Goal: Navigation & Orientation: Find specific page/section

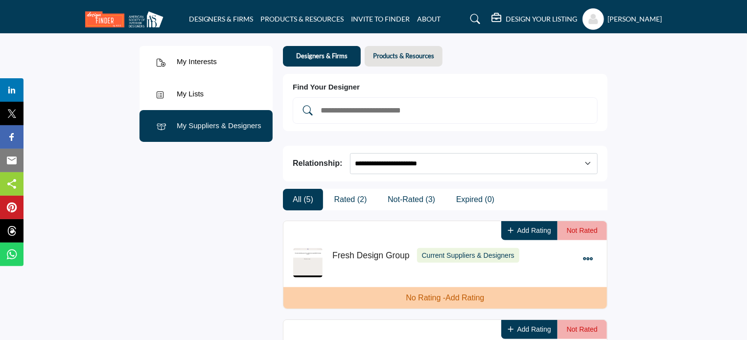
click at [109, 17] on img at bounding box center [126, 19] width 83 height 16
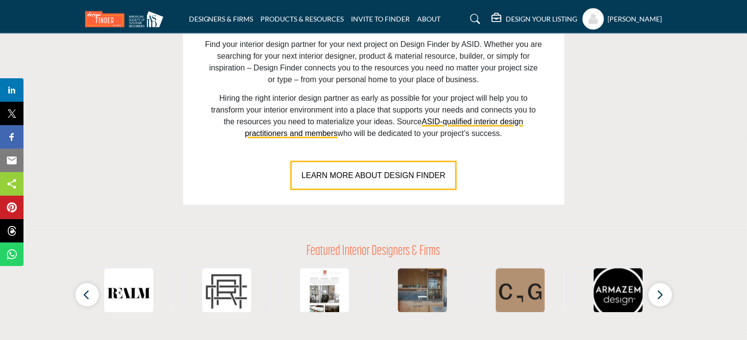
scroll to position [882, 0]
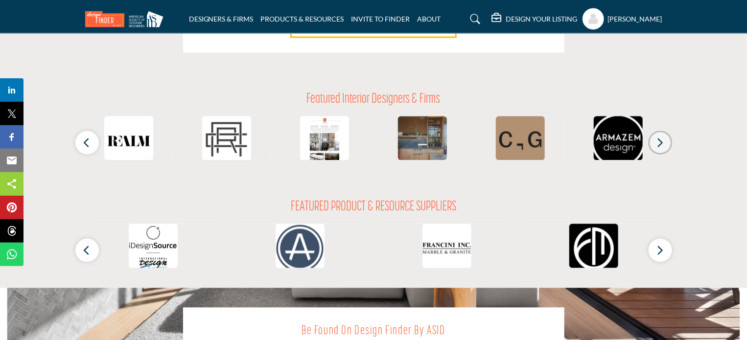
click at [660, 143] on icon "button" at bounding box center [661, 143] width 8 height 12
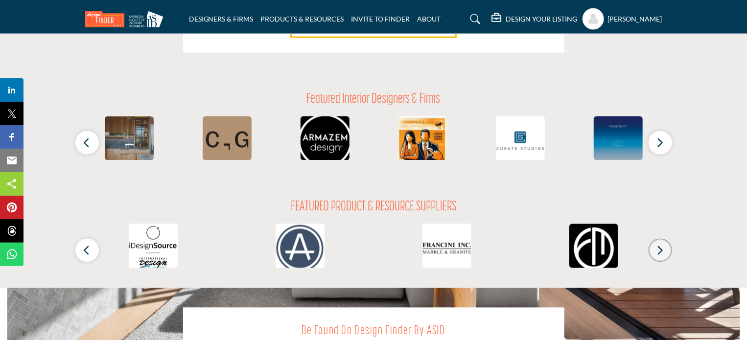
click at [659, 248] on icon "button" at bounding box center [661, 251] width 8 height 12
click at [662, 246] on icon "button" at bounding box center [661, 251] width 8 height 12
click at [81, 250] on button "button" at bounding box center [87, 251] width 24 height 24
click at [664, 253] on button "button" at bounding box center [661, 251] width 24 height 24
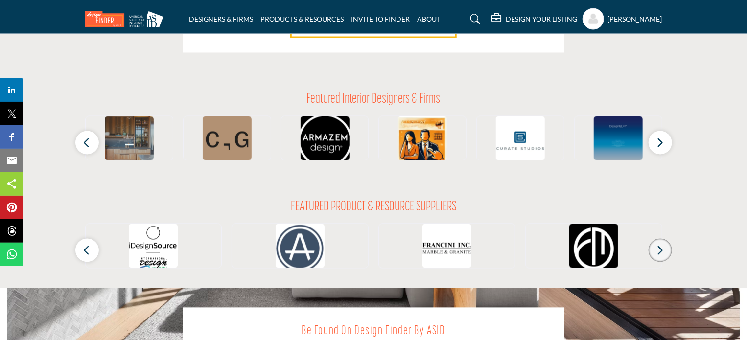
click at [656, 250] on button "button" at bounding box center [661, 251] width 24 height 24
click at [89, 249] on icon "button" at bounding box center [87, 251] width 8 height 12
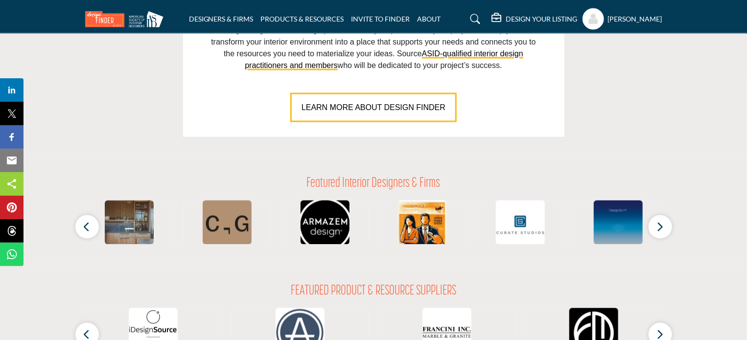
scroll to position [895, 0]
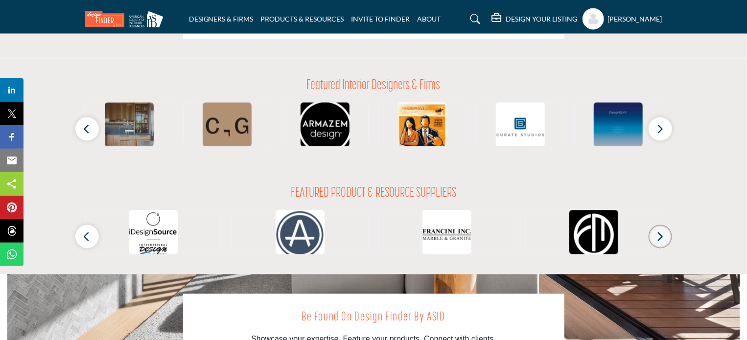
click at [651, 235] on button "button" at bounding box center [661, 237] width 24 height 24
click at [668, 122] on button "button" at bounding box center [661, 130] width 24 height 24
click at [665, 129] on button "button" at bounding box center [661, 130] width 24 height 24
click at [96, 129] on button "button" at bounding box center [87, 130] width 24 height 24
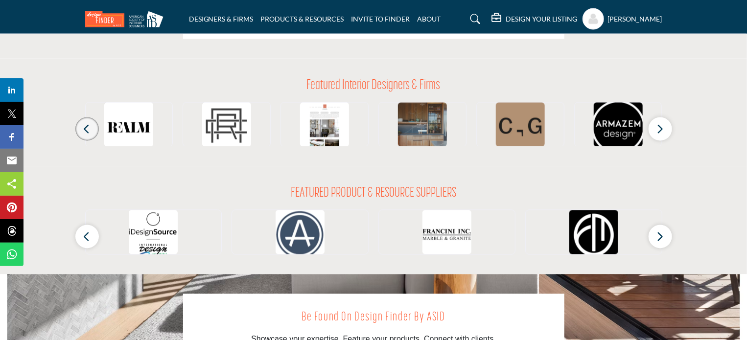
click at [96, 129] on button "button" at bounding box center [87, 130] width 24 height 24
click at [86, 244] on button "button" at bounding box center [87, 237] width 24 height 24
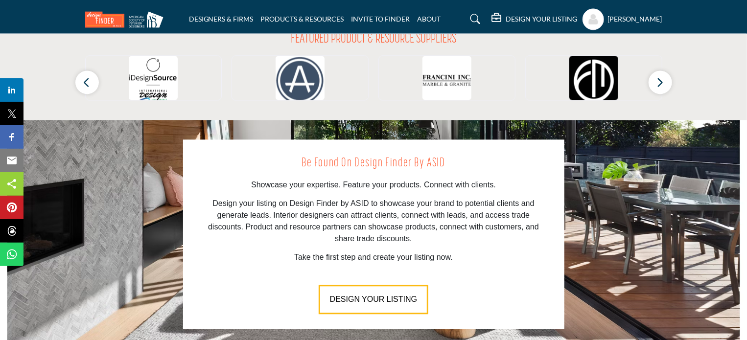
scroll to position [1042, 0]
